Goal: Information Seeking & Learning: Learn about a topic

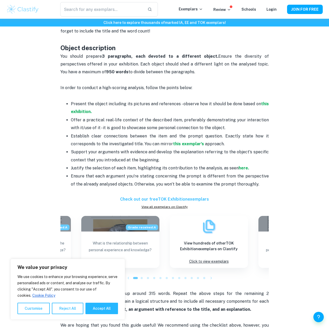
scroll to position [293, 0]
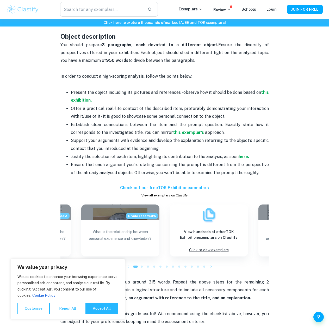
click at [80, 101] on strong "this exhibition." at bounding box center [170, 96] width 198 height 13
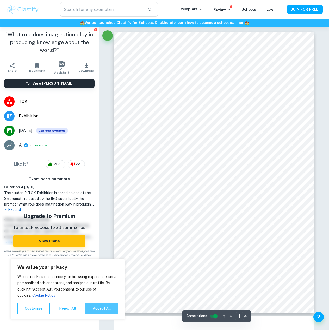
click at [101, 310] on button "Accept All" at bounding box center [101, 308] width 33 height 11
checkbox input "true"
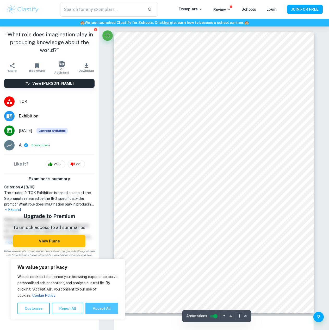
checkbox input "true"
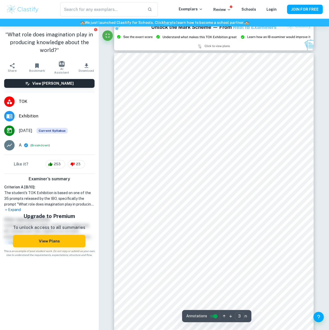
scroll to position [618, 0]
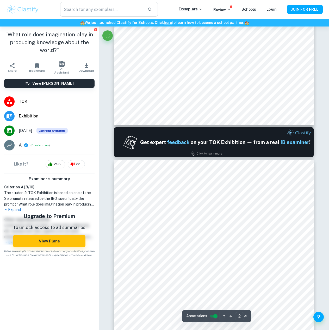
type input "1"
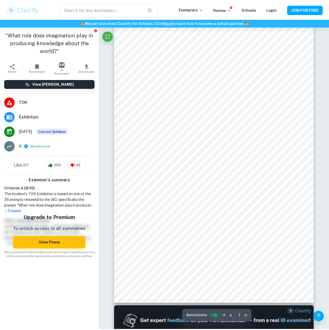
scroll to position [0, 0]
